Goal: Check status

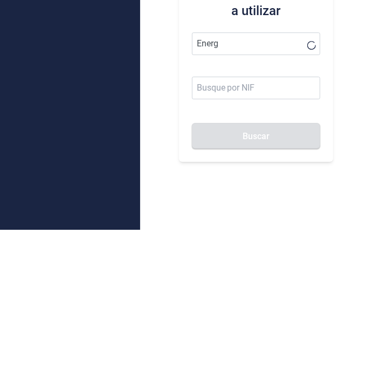
type input "Ener"
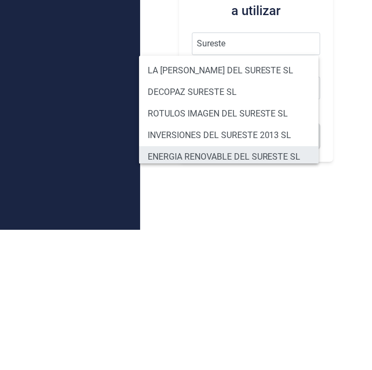
click at [268, 294] on li "ENERGIA RENOVABLE DEL SURESTE SL" at bounding box center [228, 297] width 179 height 22
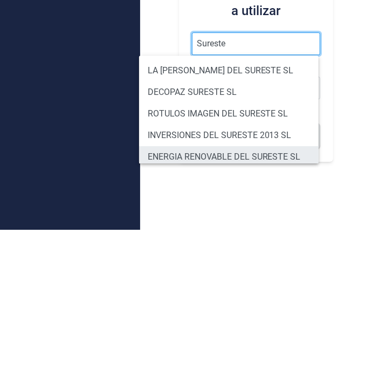
type input "ENERGIA RENOVABLE DEL SURESTE SL"
type input "B05548565"
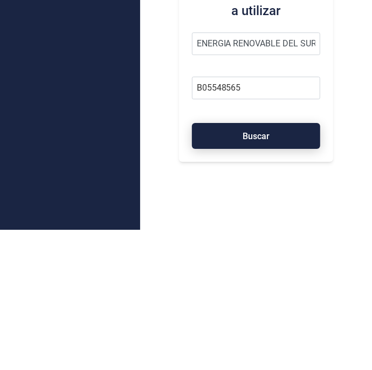
click at [282, 278] on button "Buscar" at bounding box center [256, 276] width 129 height 26
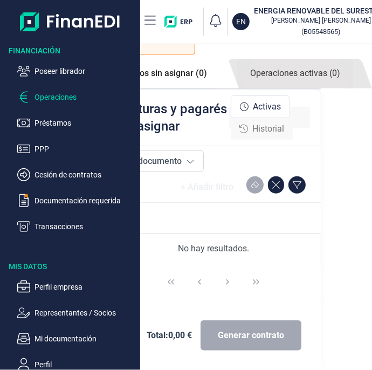
scroll to position [242, 46]
click at [321, 88] on link "Operaciones activas (0)" at bounding box center [294, 74] width 117 height 30
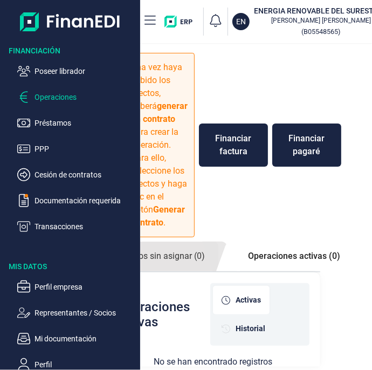
scroll to position [95, 46]
click at [259, 323] on span "Historial" at bounding box center [250, 328] width 30 height 11
